Goal: Task Accomplishment & Management: Use online tool/utility

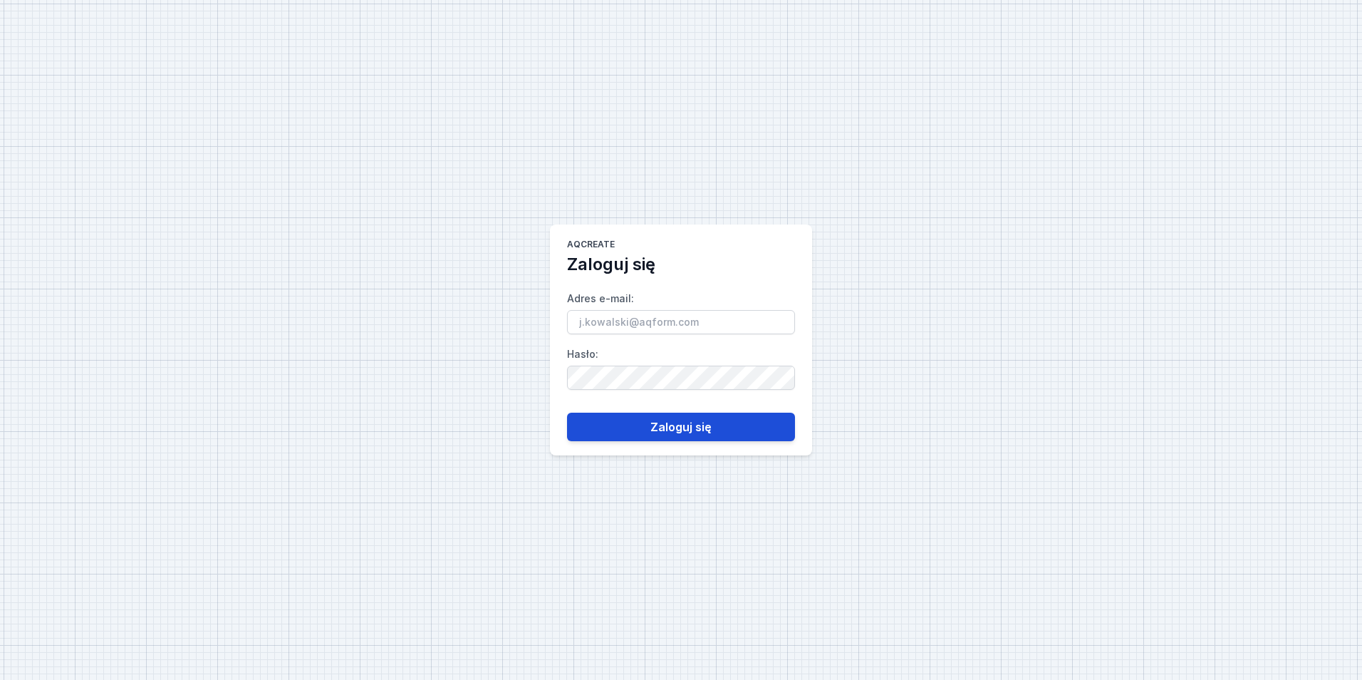
type input "[EMAIL_ADDRESS][PERSON_NAME][DOMAIN_NAME]"
click at [616, 420] on button "Zaloguj się" at bounding box center [681, 427] width 228 height 28
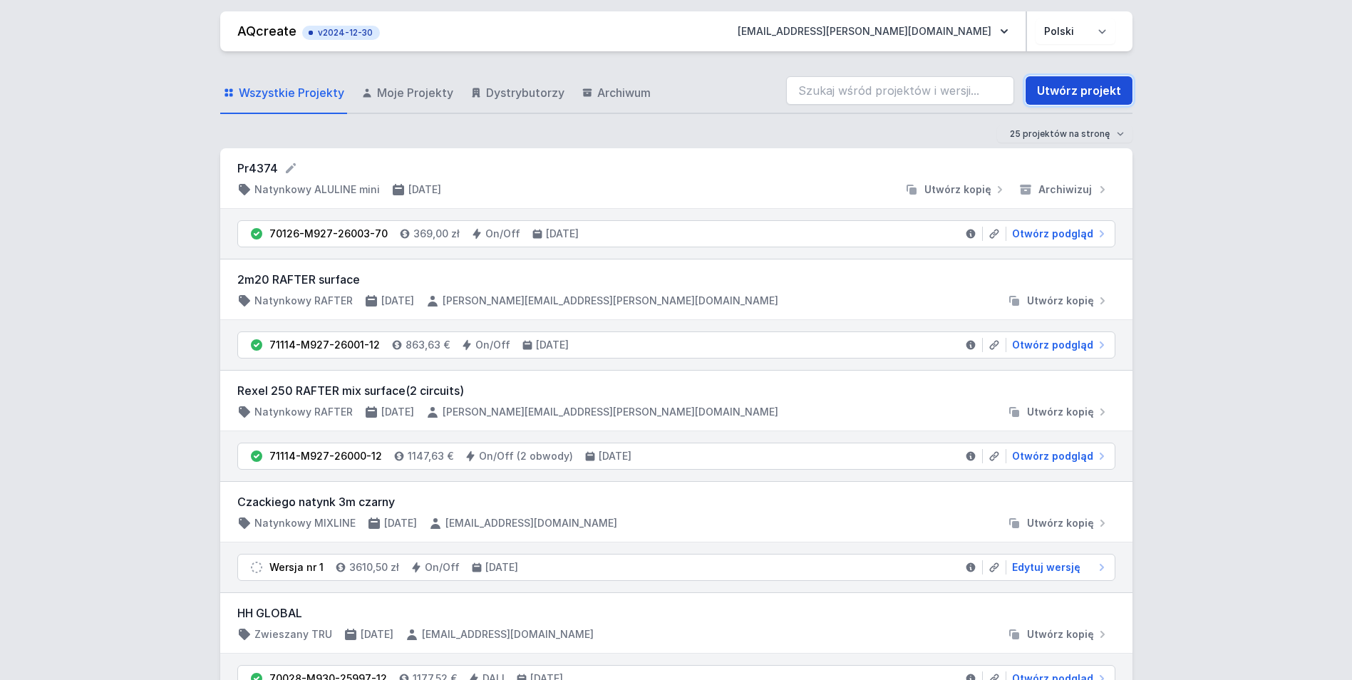
click at [1069, 90] on link "Utwórz projekt" at bounding box center [1078, 90] width 107 height 28
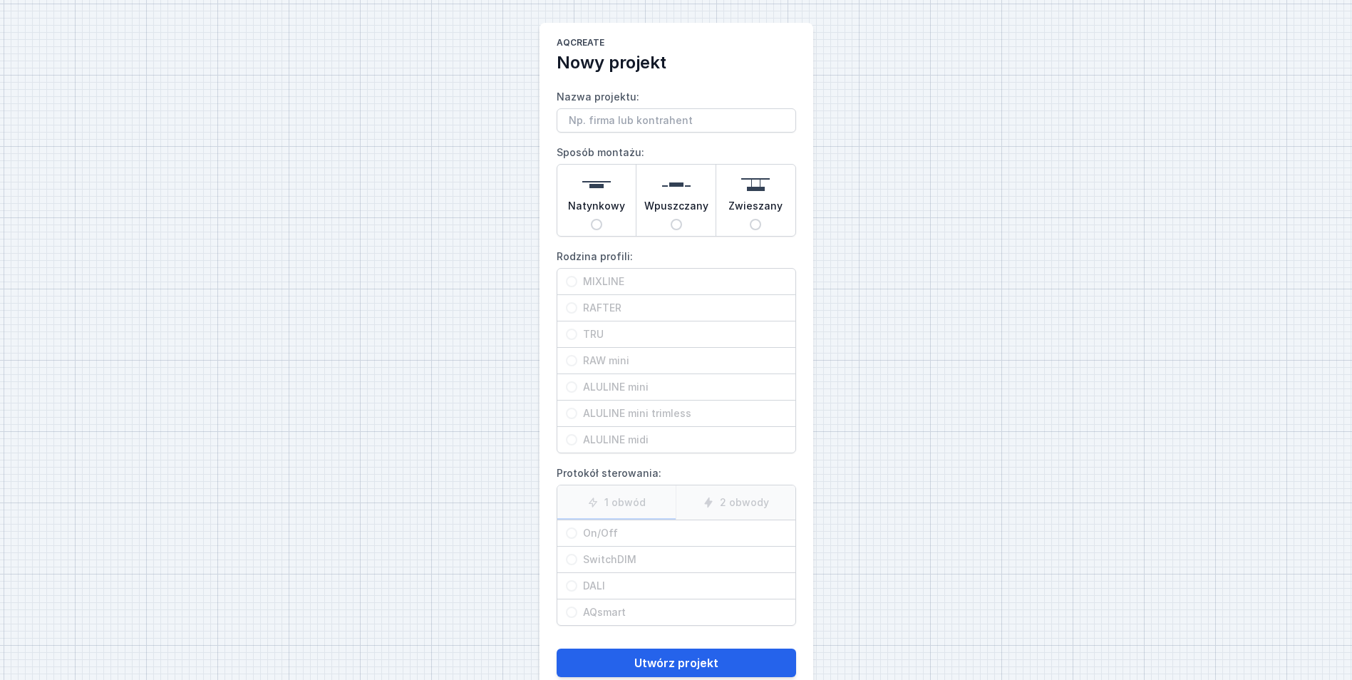
click at [683, 207] on span "Wpuszczany" at bounding box center [676, 209] width 64 height 20
click at [682, 219] on input "Wpuszczany" at bounding box center [675, 224] width 11 height 11
radio input "true"
click at [643, 357] on span "RAW mini" at bounding box center [681, 360] width 209 height 14
click at [577, 357] on input "RAW mini" at bounding box center [571, 360] width 11 height 11
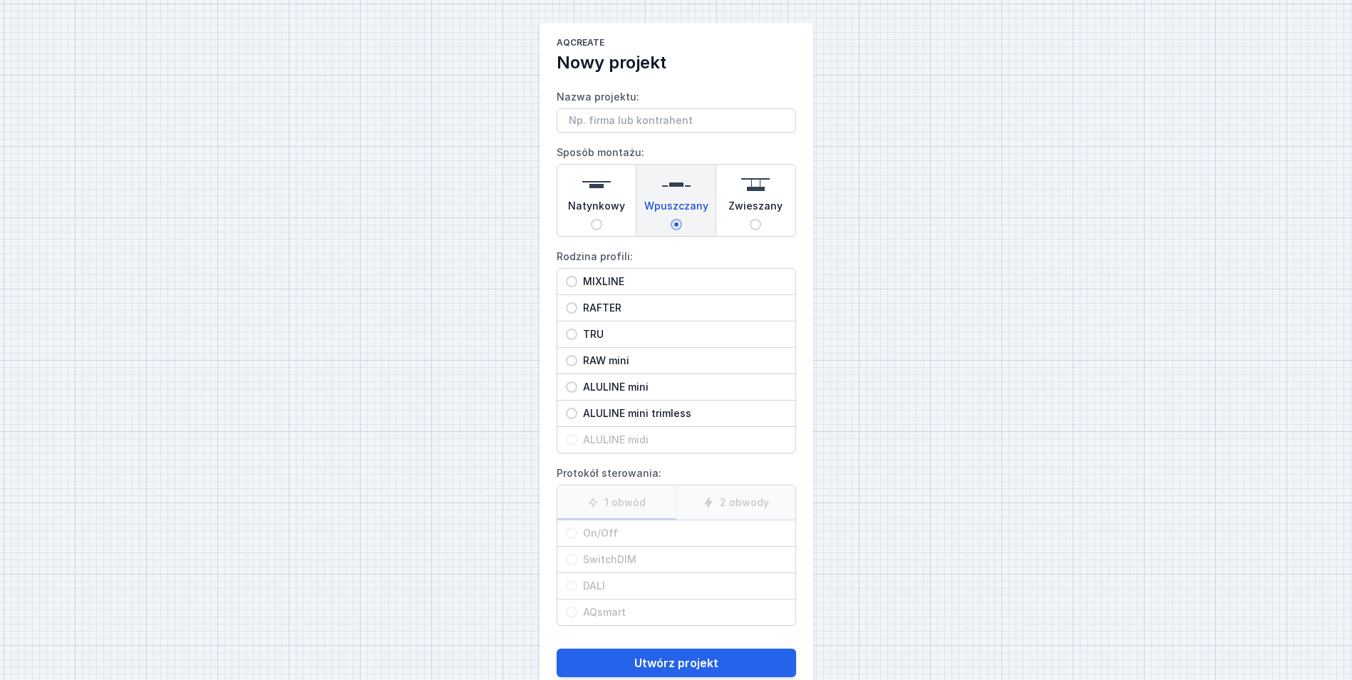
radio input "true"
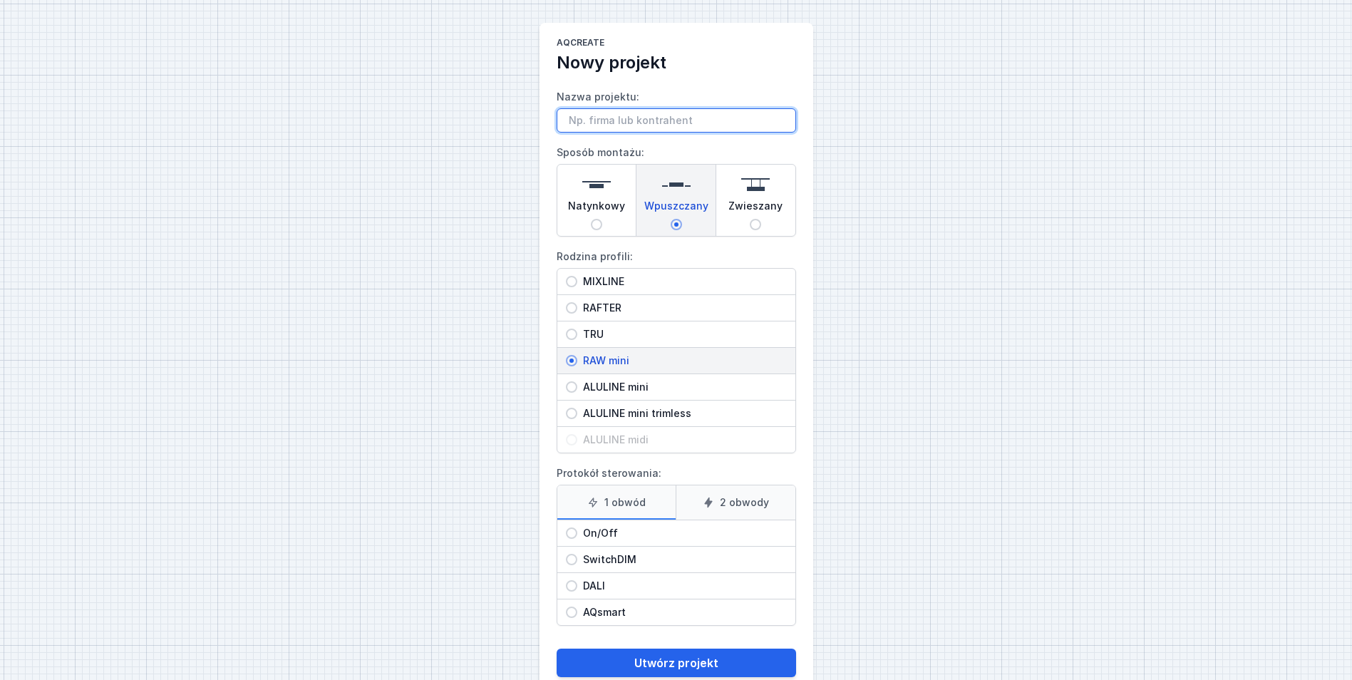
click at [627, 115] on input "Nazwa projektu:" at bounding box center [675, 120] width 239 height 24
type input "4157"
click at [652, 532] on span "On/Off" at bounding box center [681, 533] width 209 height 14
click at [577, 532] on input "On/Off" at bounding box center [571, 532] width 11 height 11
radio input "true"
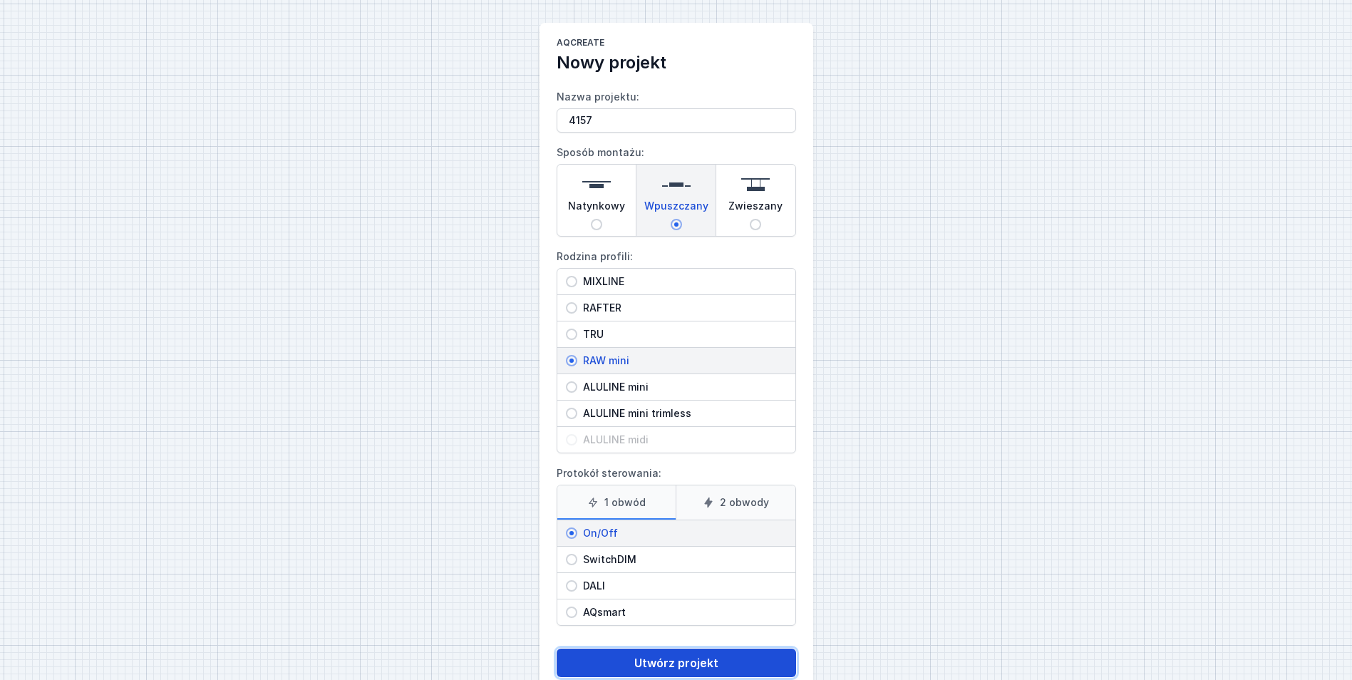
click at [698, 665] on button "Utwórz projekt" at bounding box center [675, 662] width 239 height 28
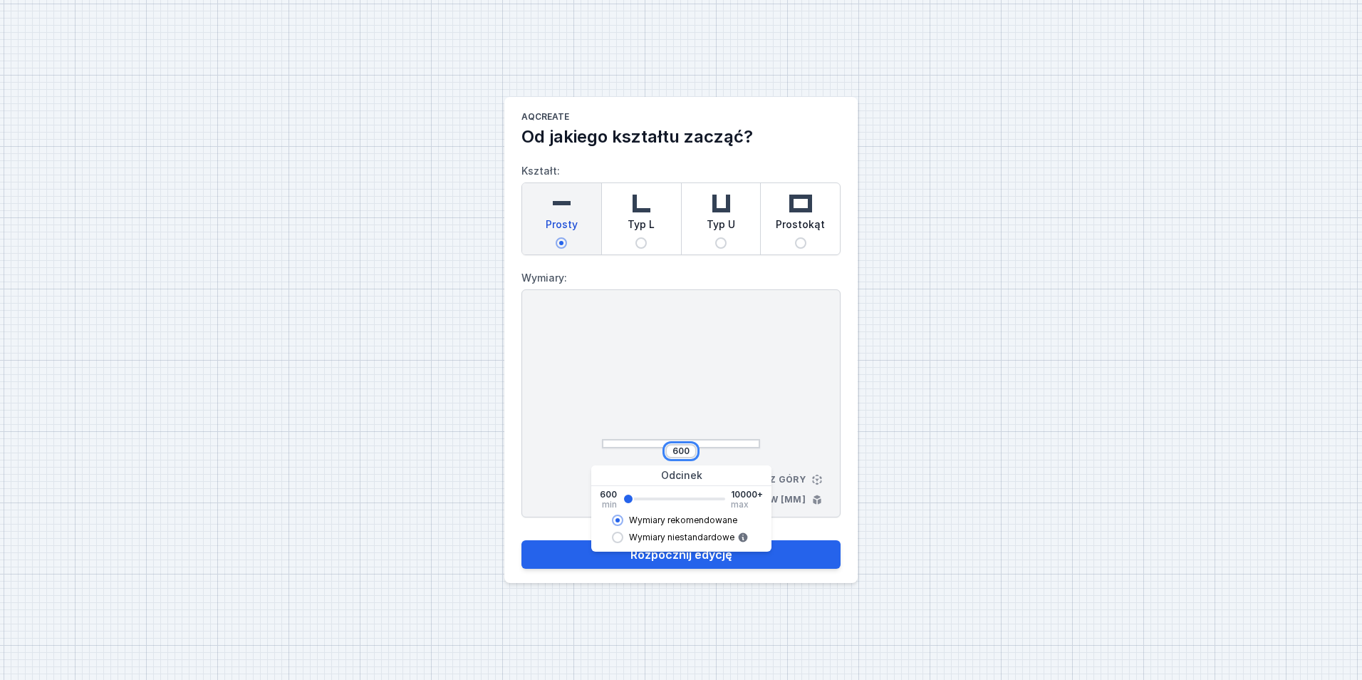
drag, startPoint x: 673, startPoint y: 452, endPoint x: 710, endPoint y: 457, distance: 36.7
click at [710, 457] on div "600" at bounding box center [681, 451] width 158 height 14
type input "6486"
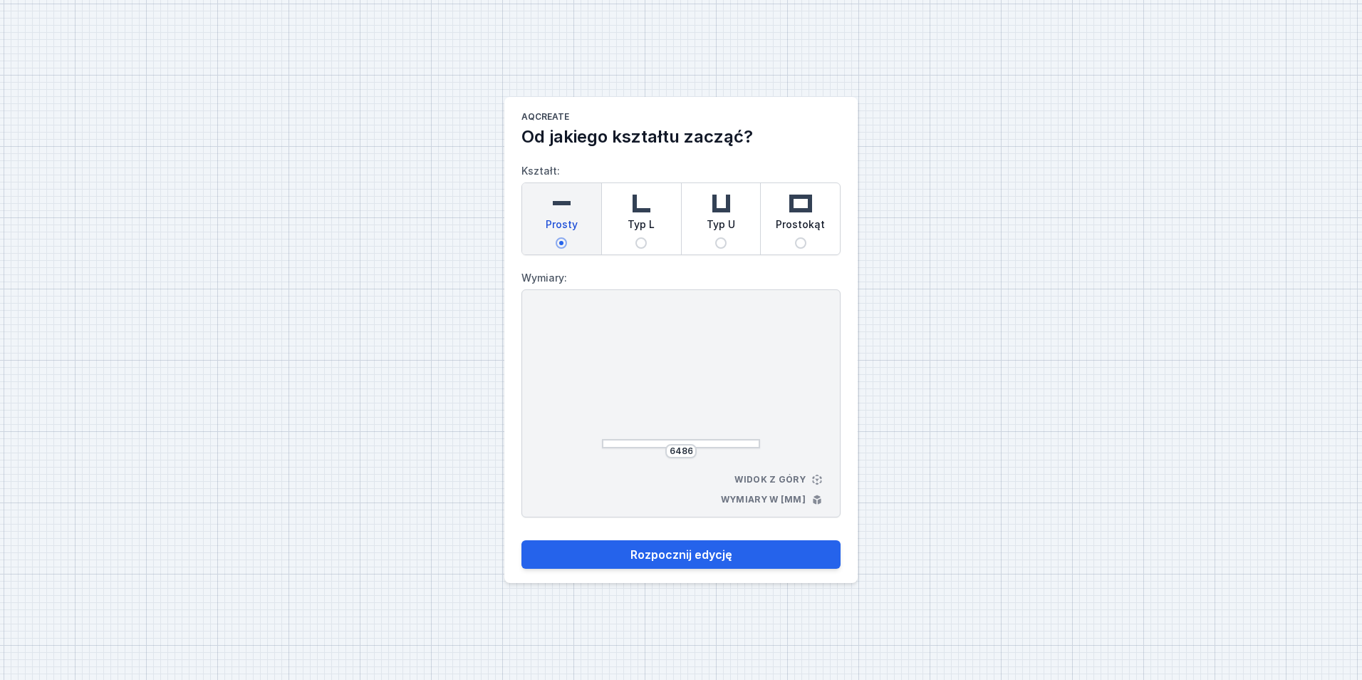
click at [724, 370] on div at bounding box center [681, 380] width 158 height 135
click at [705, 556] on button "Rozpocznij edycję" at bounding box center [681, 554] width 319 height 28
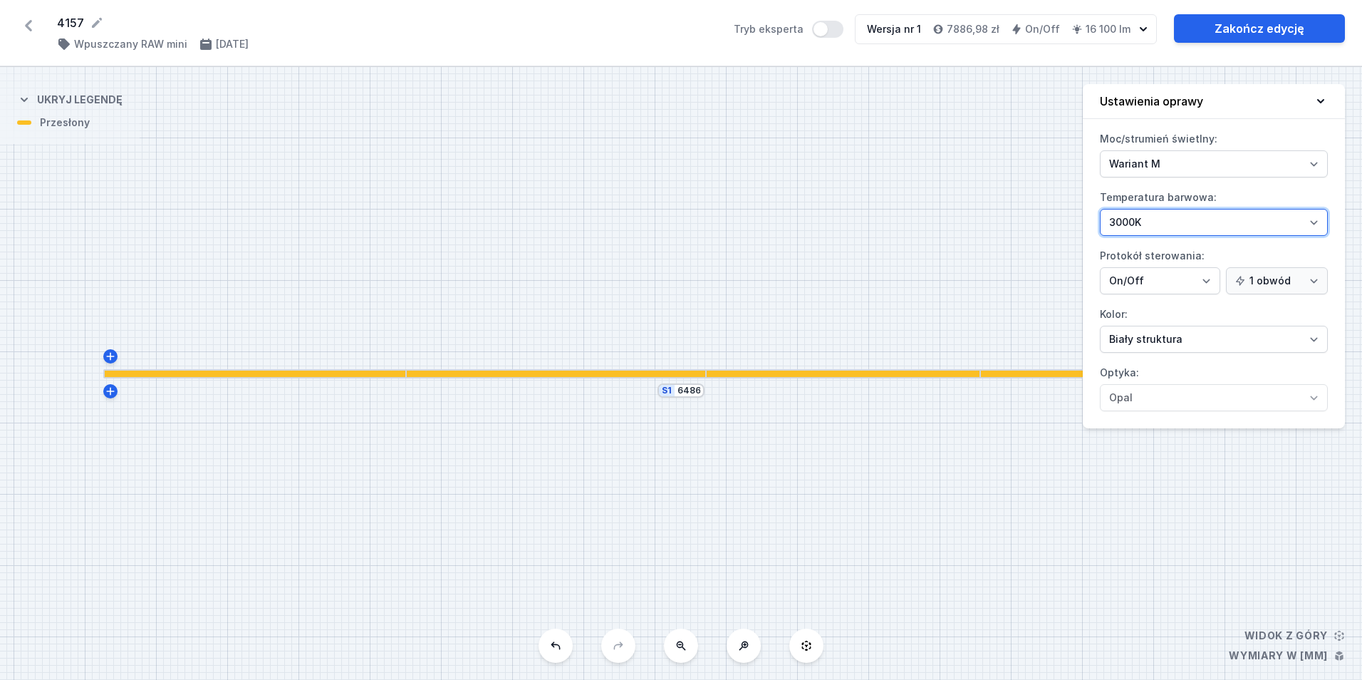
click at [1165, 225] on select "2700K 3000K 4000K" at bounding box center [1214, 222] width 228 height 27
select select "4000"
click at [1100, 209] on select "2700K 3000K 4000K" at bounding box center [1214, 222] width 228 height 27
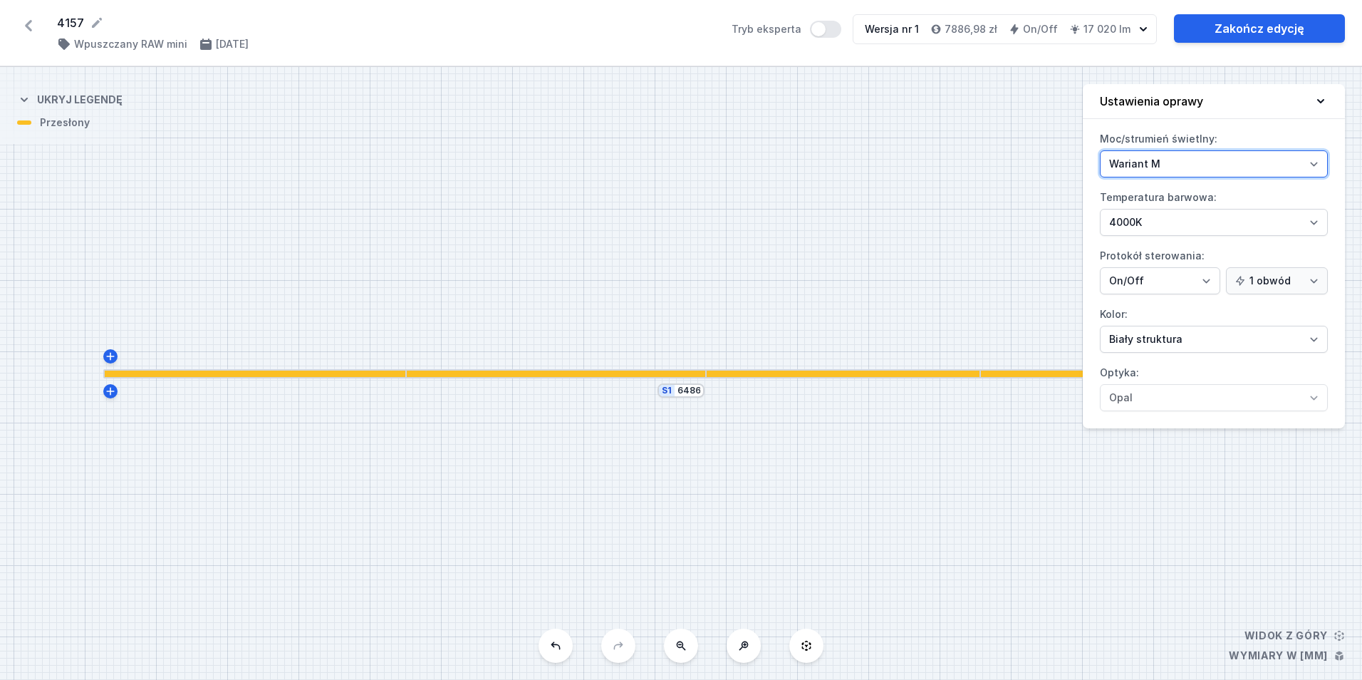
click at [1162, 165] on select "Wariant M Wariant L" at bounding box center [1214, 163] width 228 height 27
click at [949, 163] on div "S1 6486" at bounding box center [681, 373] width 1362 height 613
drag, startPoint x: 1181, startPoint y: 170, endPoint x: 1178, endPoint y: 177, distance: 8.0
click at [1181, 170] on select "Wariant M Wariant L" at bounding box center [1214, 163] width 228 height 27
select select "L"
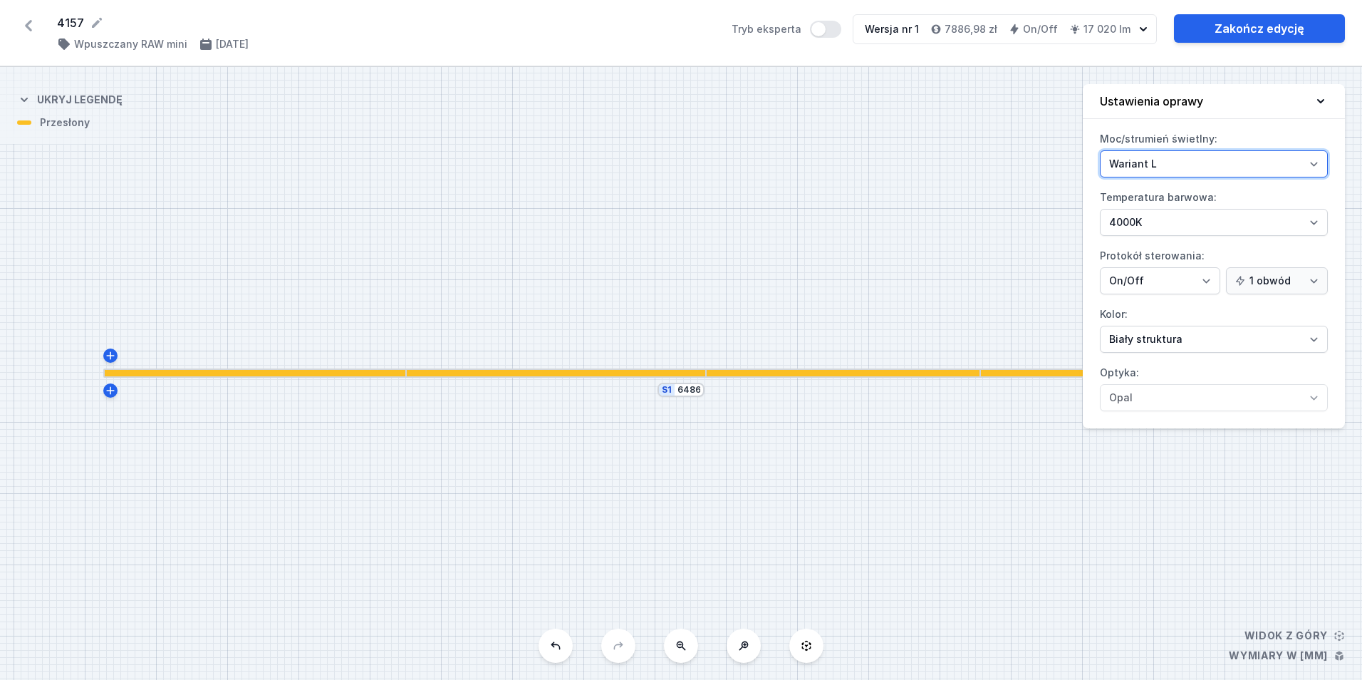
click at [1100, 150] on select "Wariant M Wariant L" at bounding box center [1214, 163] width 228 height 27
click at [1260, 34] on link "Zakończ edycję" at bounding box center [1259, 28] width 171 height 28
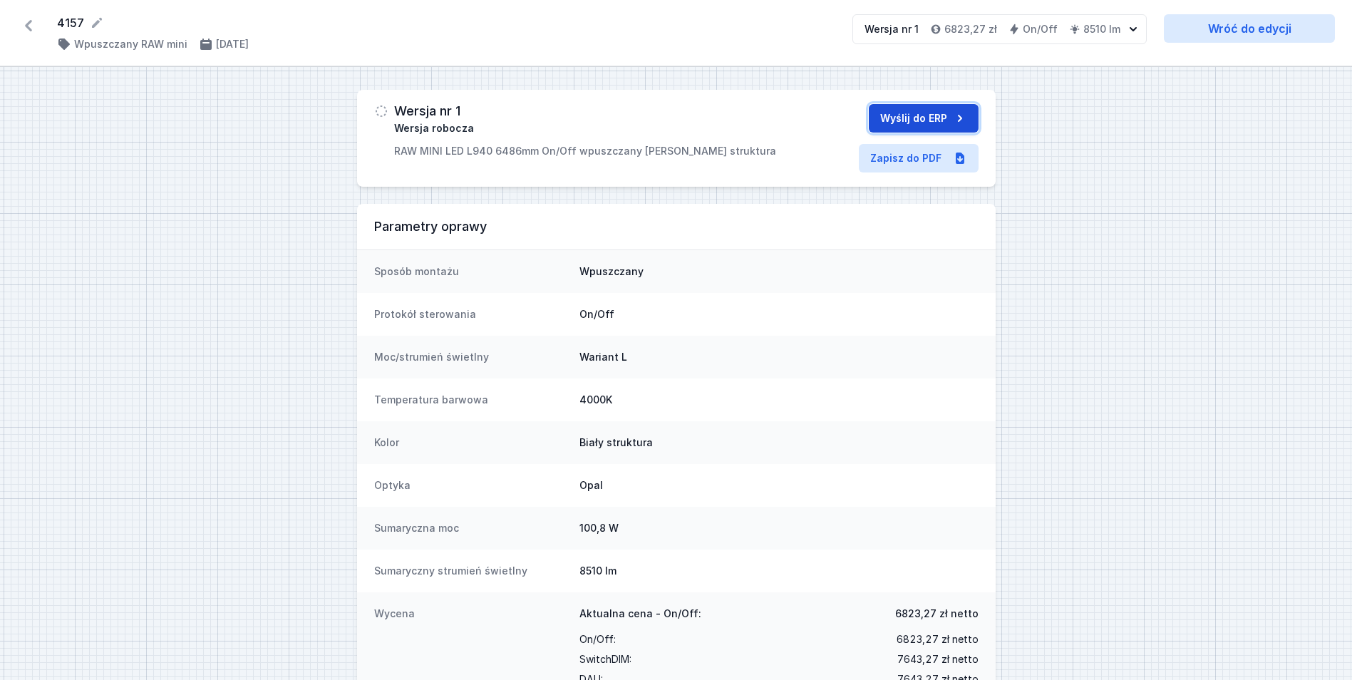
click at [933, 124] on button "Wyślij do ERP" at bounding box center [924, 118] width 110 height 28
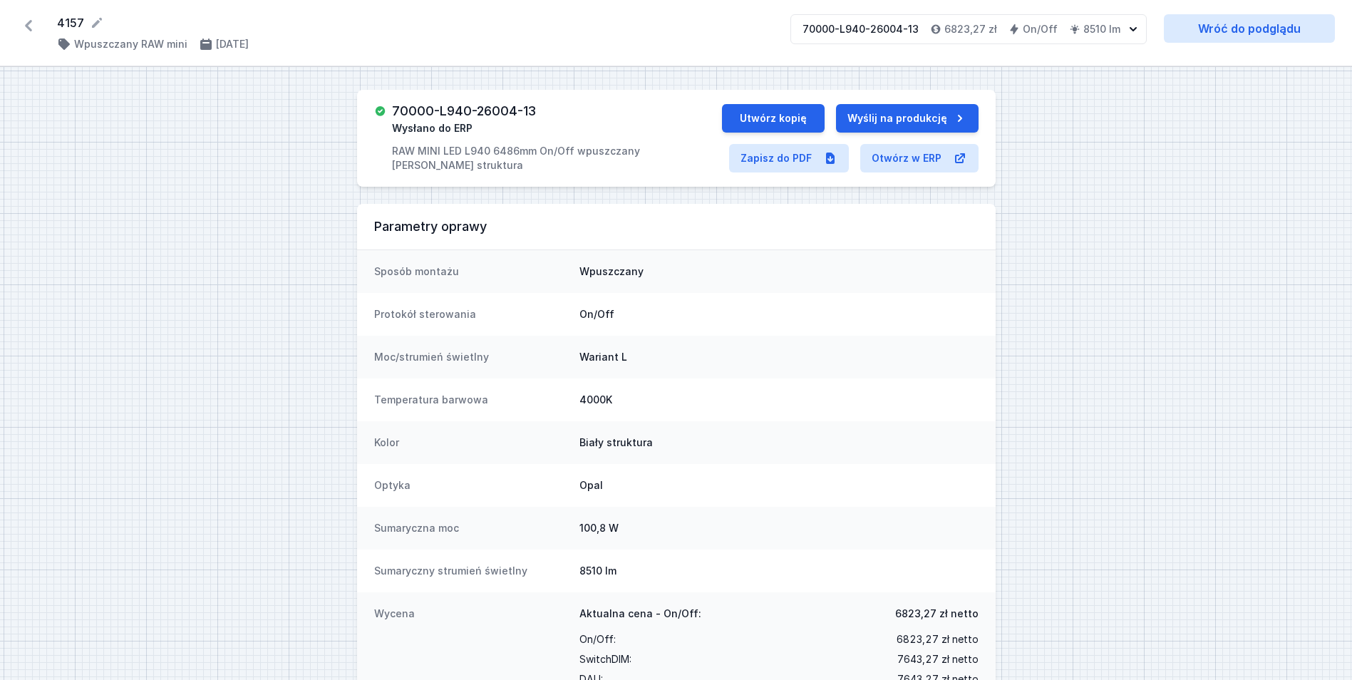
click at [466, 110] on h3 "70000-L940-26004-13" at bounding box center [464, 111] width 144 height 14
copy h3 "70000-L940-26004-13"
click at [781, 119] on button "Utwórz kopię" at bounding box center [773, 118] width 103 height 28
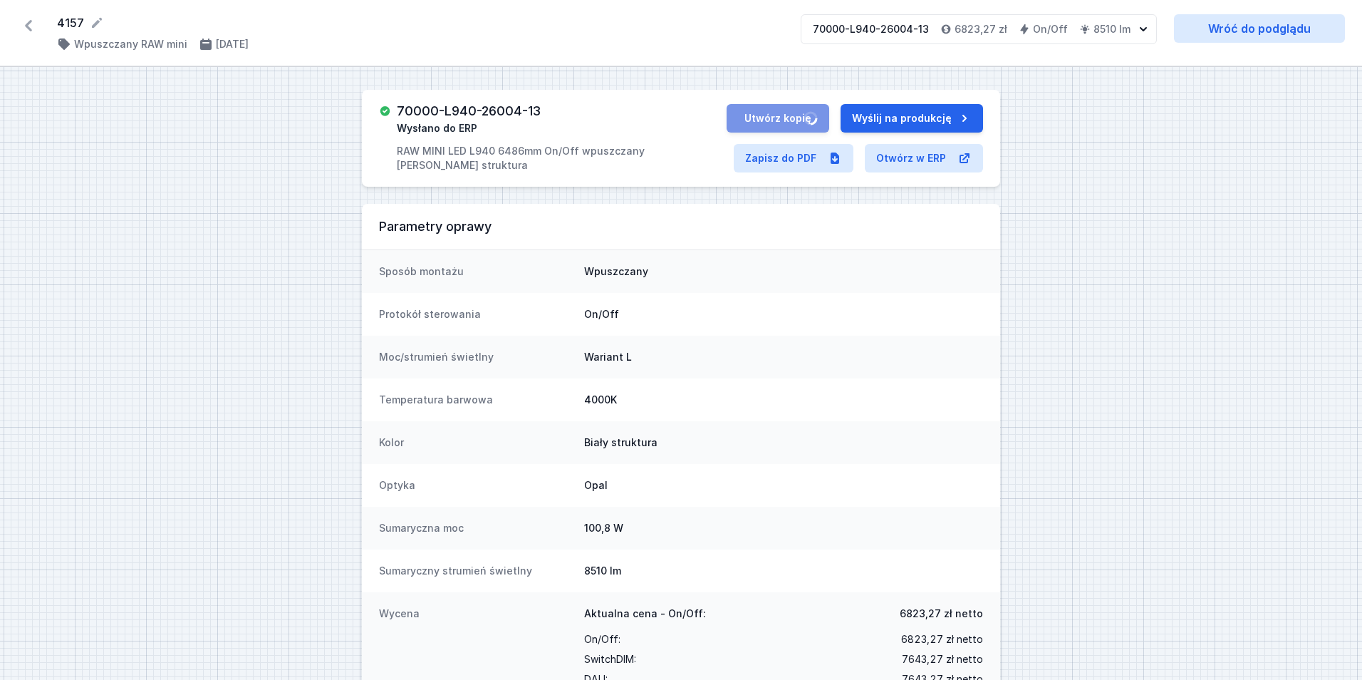
select select "L"
select select "4000"
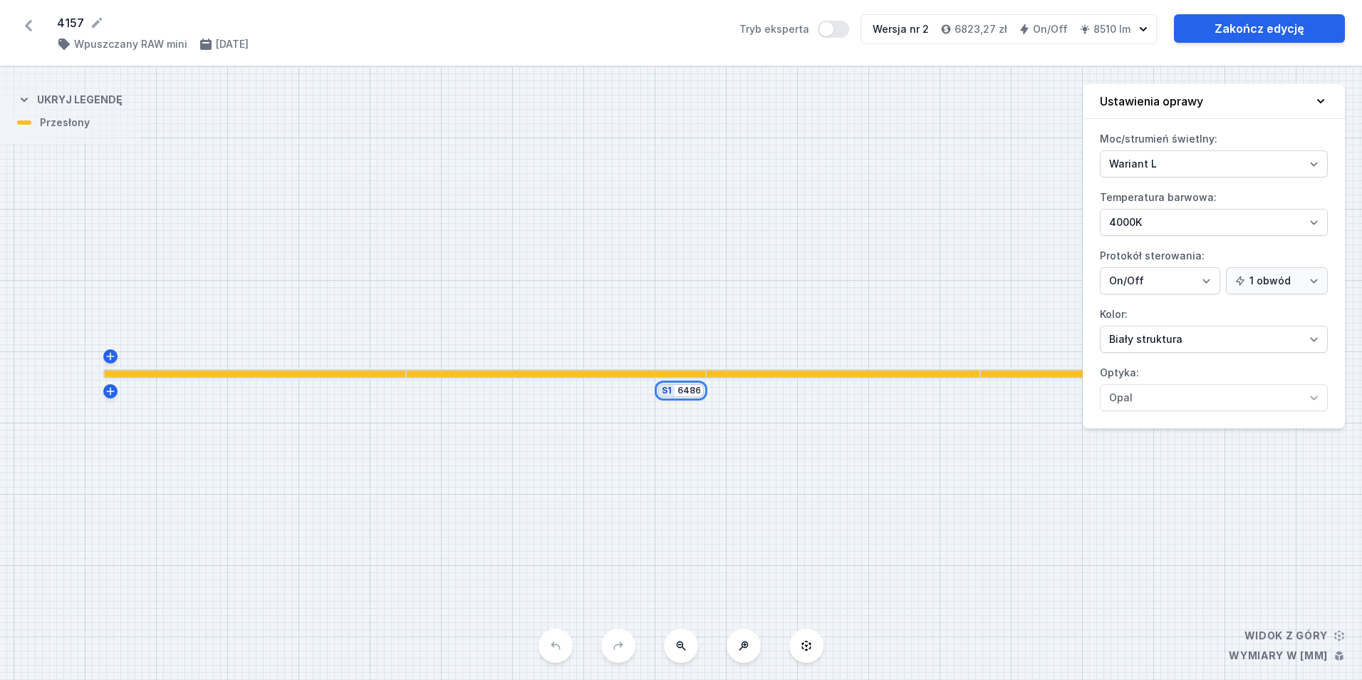
click at [682, 394] on input "6486" at bounding box center [689, 390] width 23 height 11
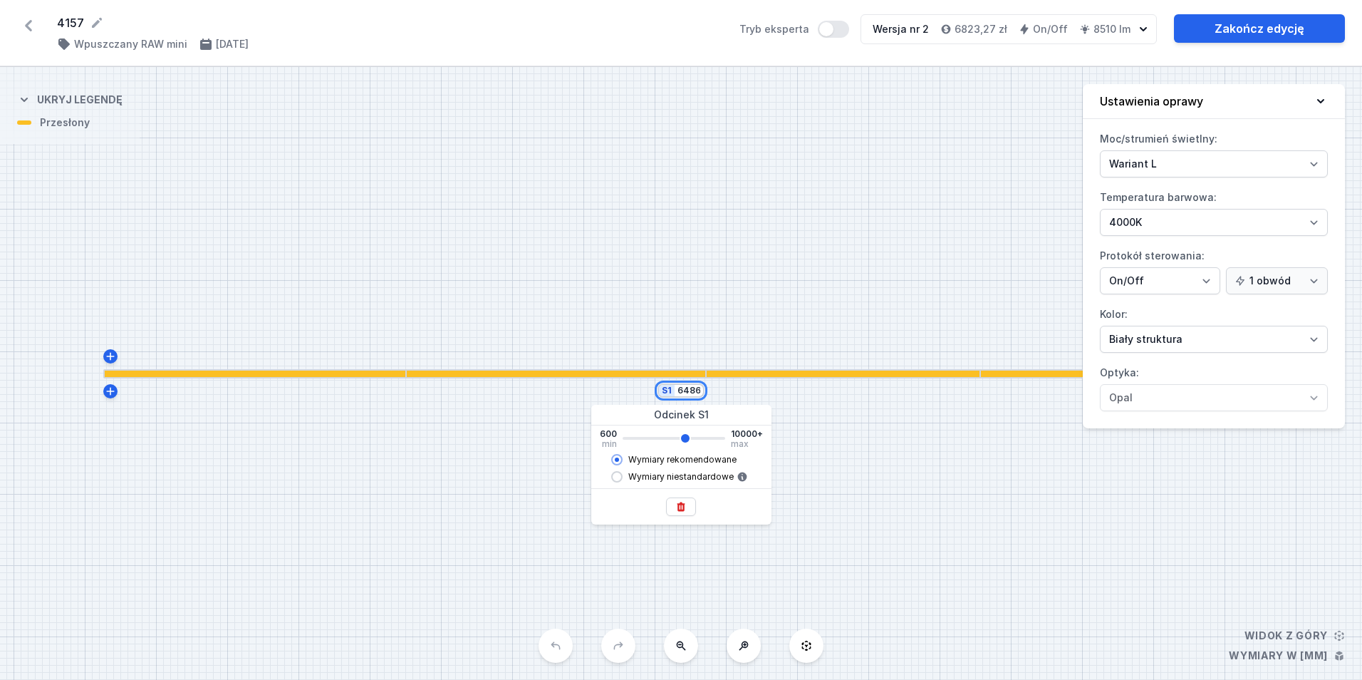
click at [682, 394] on input "6486" at bounding box center [689, 390] width 23 height 11
type input "3"
type input "6480"
type input "39"
type input "6480"
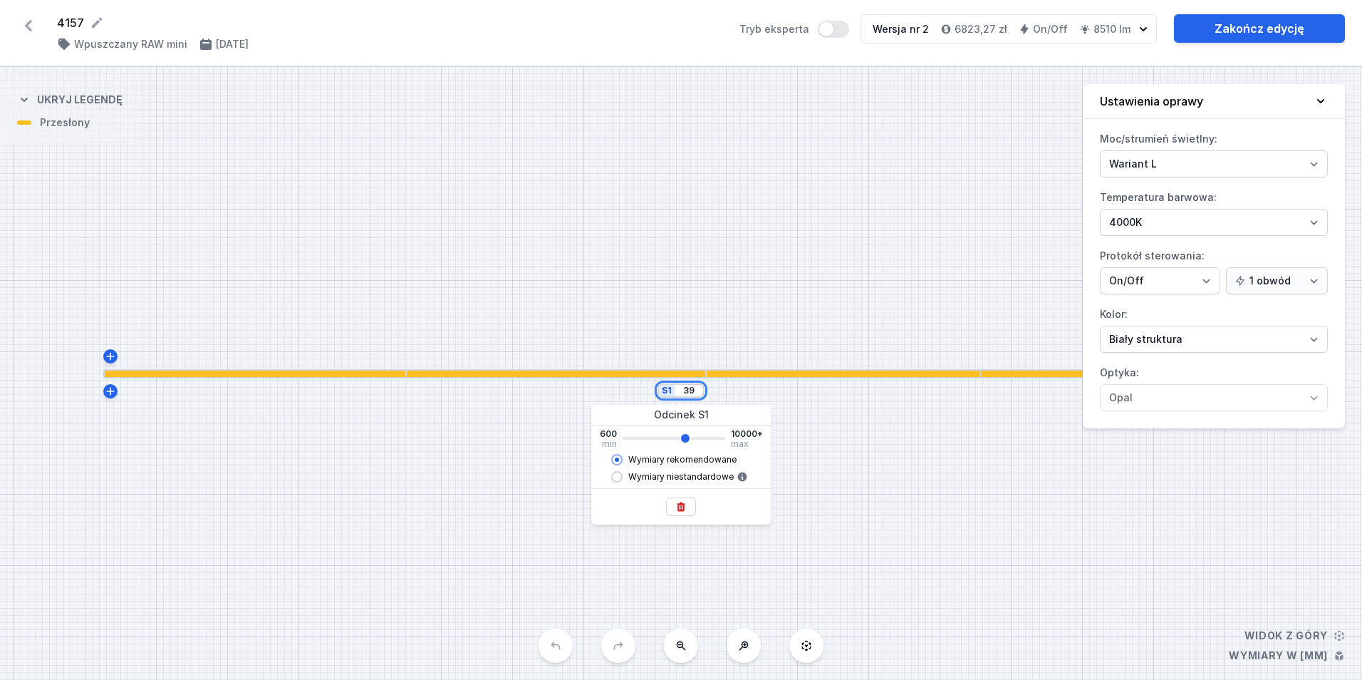
type input "390"
type input "6480"
type input "3900"
type input "6480"
type input "3962"
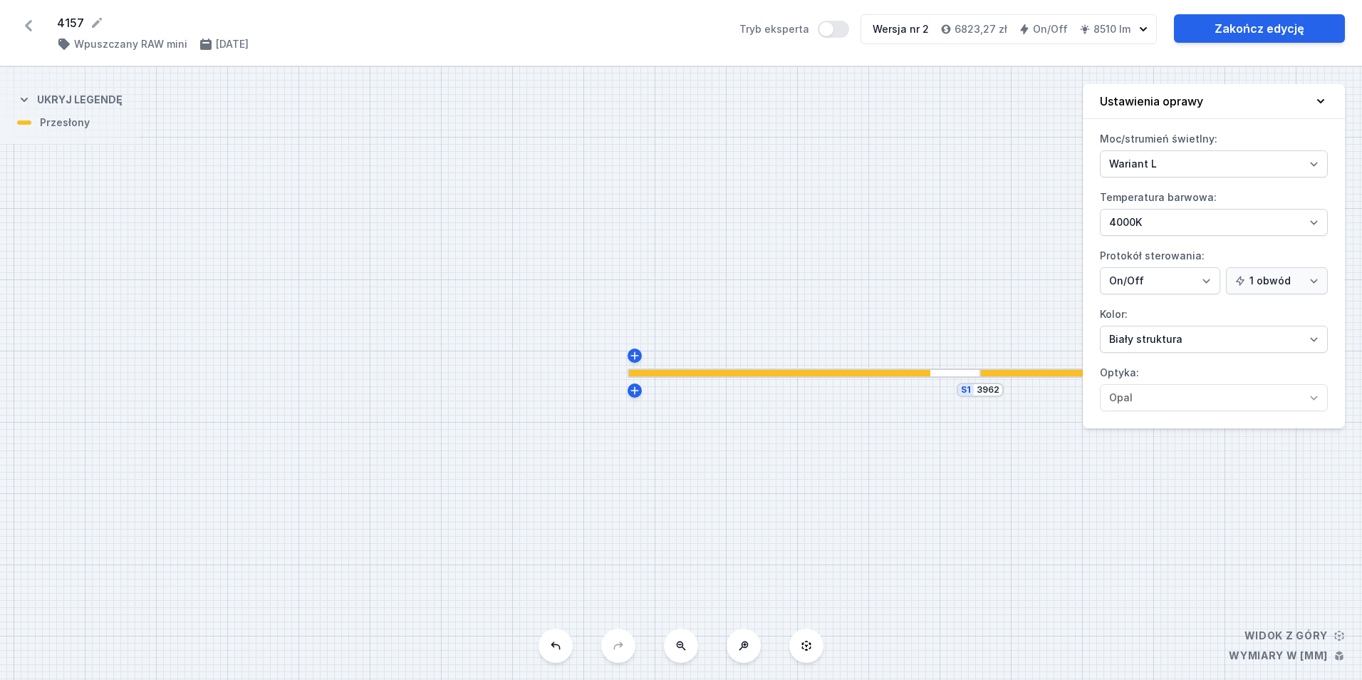
click at [849, 274] on div "S1 3962" at bounding box center [681, 373] width 1362 height 613
click at [861, 271] on div "S1 3962" at bounding box center [681, 373] width 1362 height 613
click at [1240, 34] on link "Zakończ edycję" at bounding box center [1259, 28] width 171 height 28
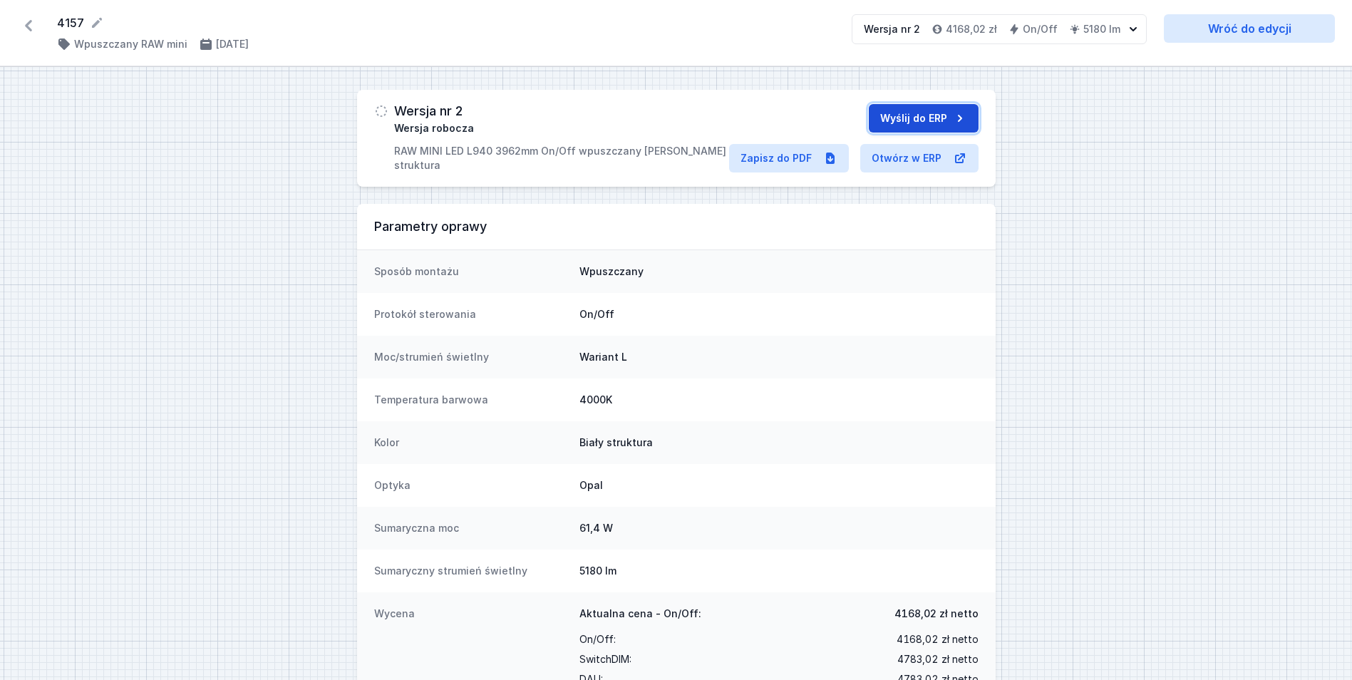
click at [888, 120] on button "Wyślij do ERP" at bounding box center [924, 118] width 110 height 28
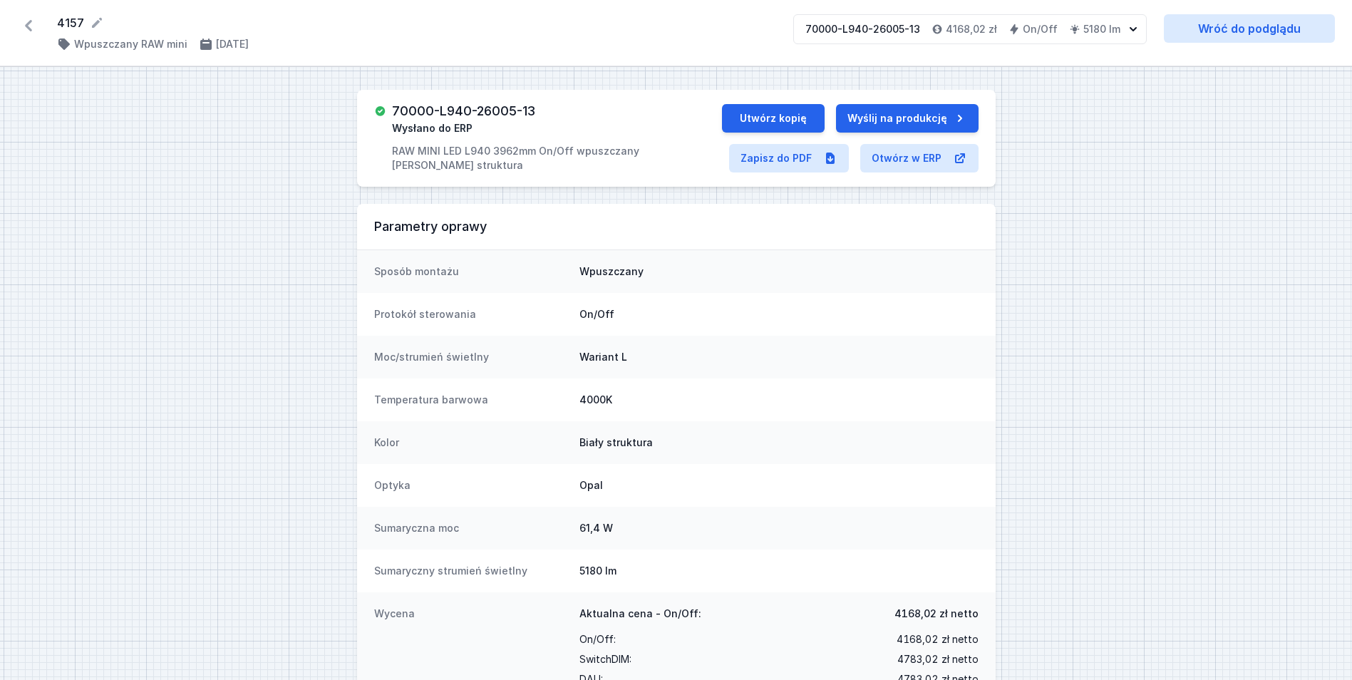
click at [462, 107] on h3 "70000-L940-26005-13" at bounding box center [463, 111] width 143 height 14
copy h3 "70000-L940-26005-13"
click at [780, 120] on button "Utwórz kopię" at bounding box center [773, 118] width 103 height 28
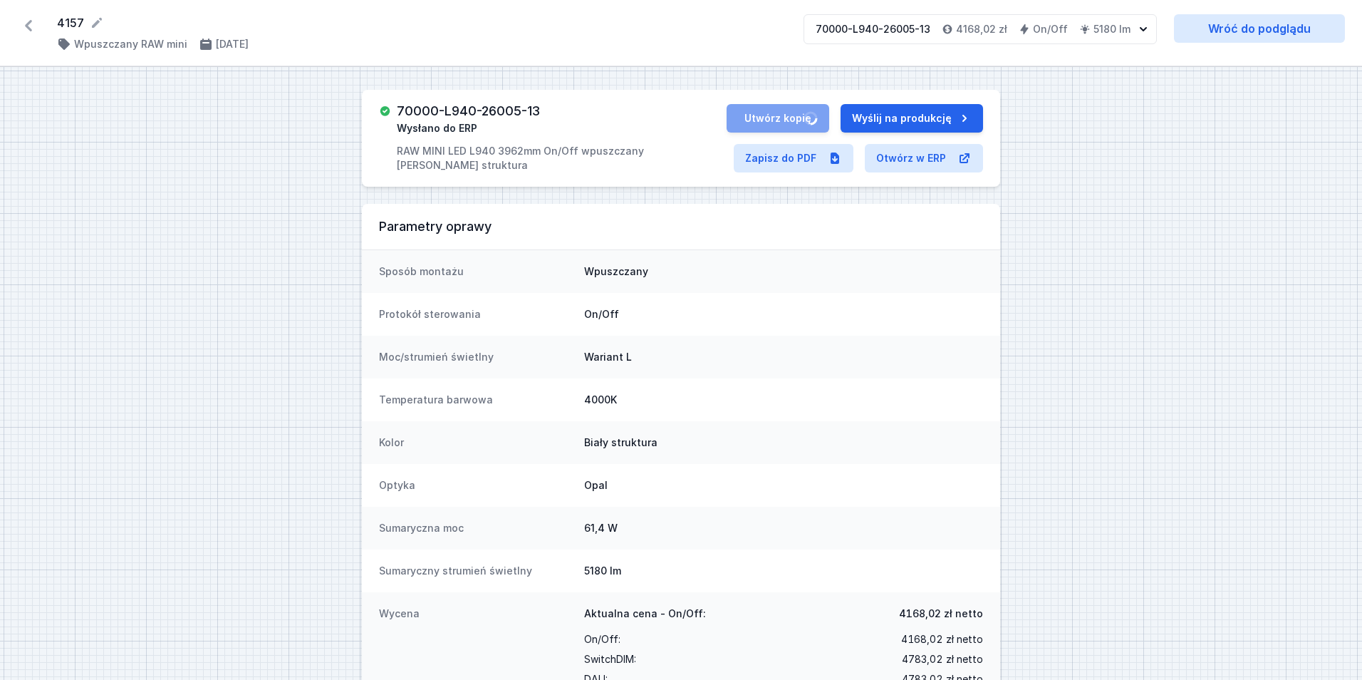
select select "L"
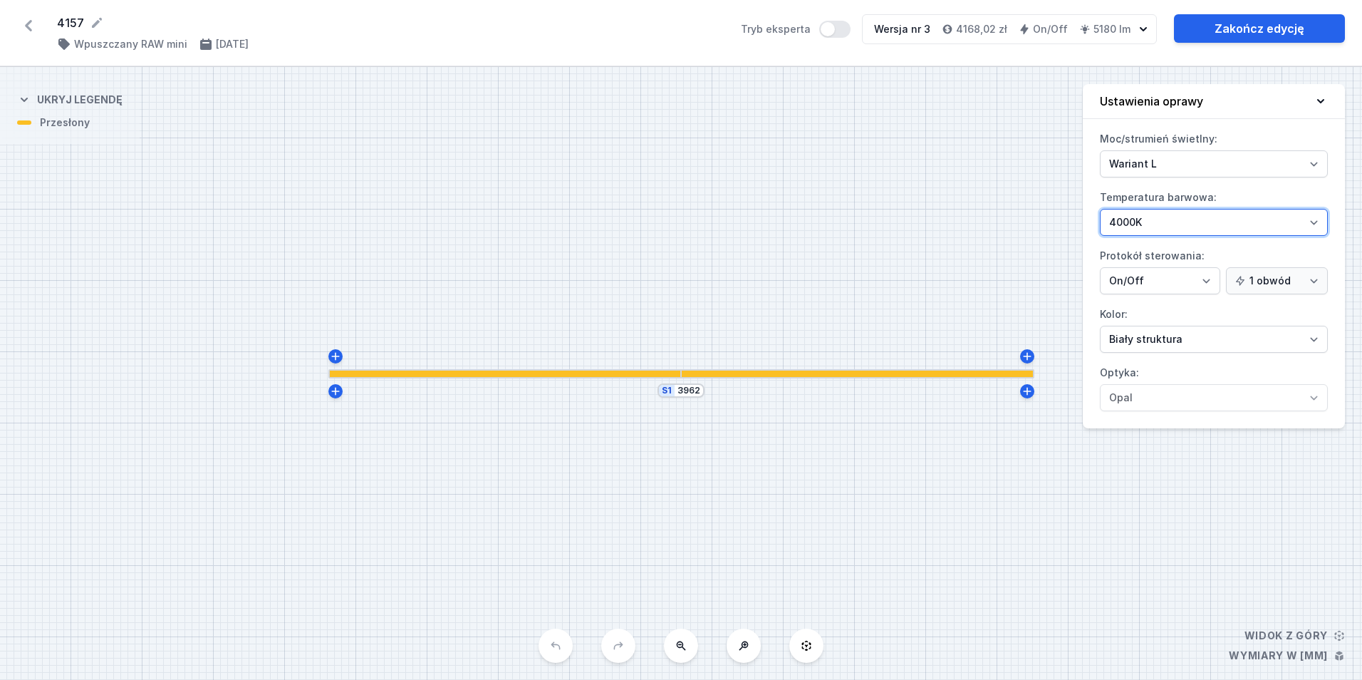
click at [1156, 221] on select "2700K 3000K 4000K" at bounding box center [1214, 222] width 228 height 27
select select "3000"
click at [1100, 209] on select "2700K 3000K 4000K" at bounding box center [1214, 222] width 228 height 27
click at [1231, 35] on link "Zakończ edycję" at bounding box center [1259, 28] width 171 height 28
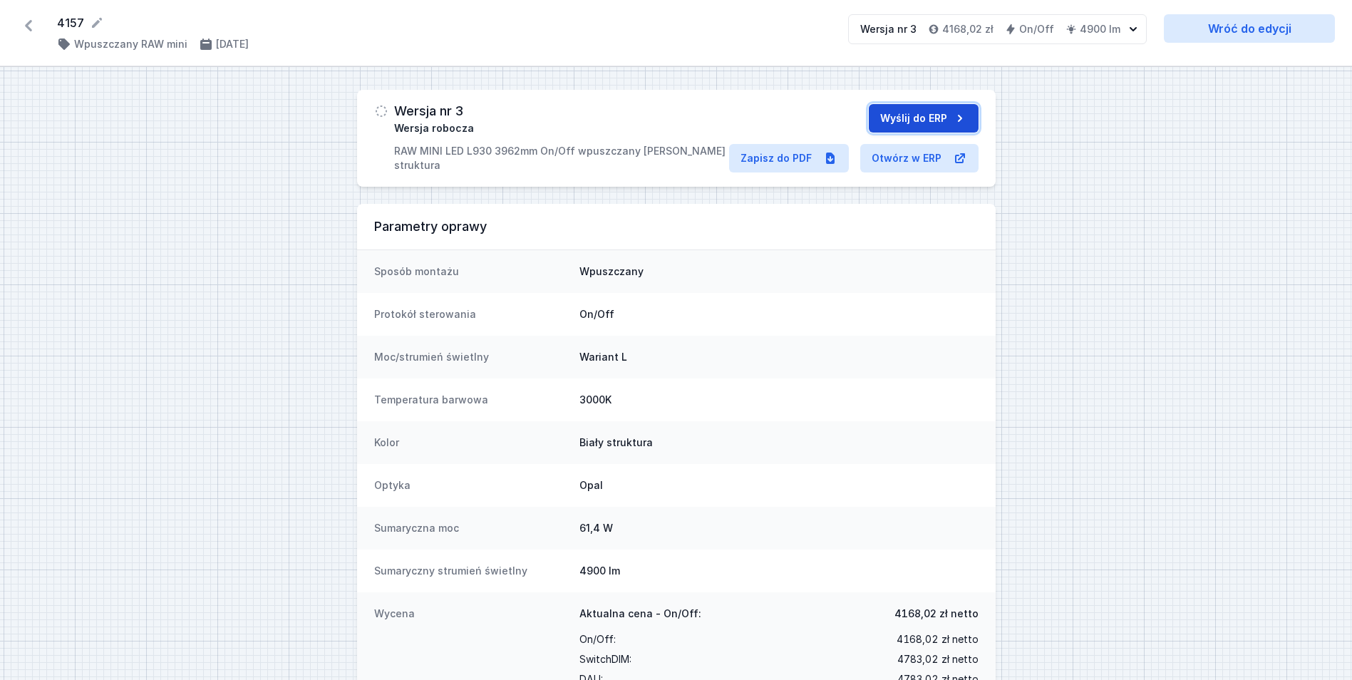
click at [923, 113] on button "Wyślij do ERP" at bounding box center [924, 118] width 110 height 28
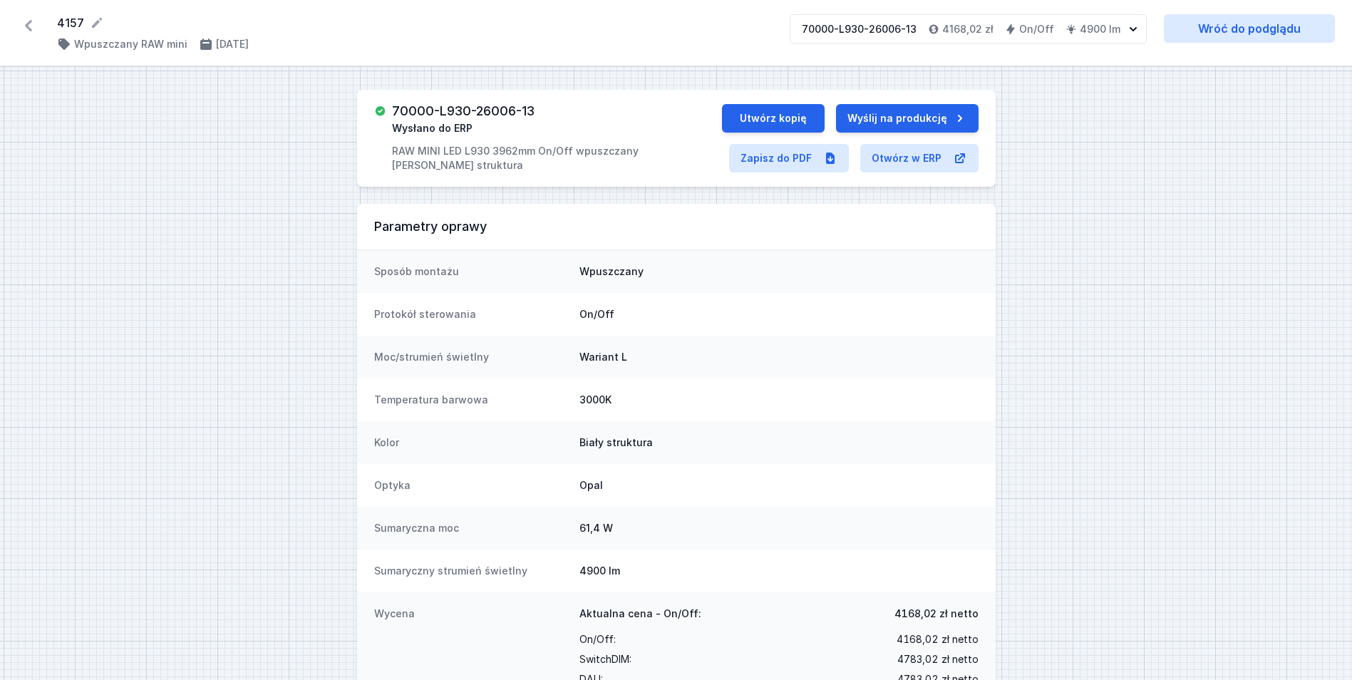
click at [517, 108] on h3 "70000-L930-26006-13" at bounding box center [463, 111] width 142 height 14
click at [518, 108] on h3 "70000-L930-26006-13" at bounding box center [463, 111] width 142 height 14
copy h3 "70000-L930-26006-13"
